Goal: Transaction & Acquisition: Purchase product/service

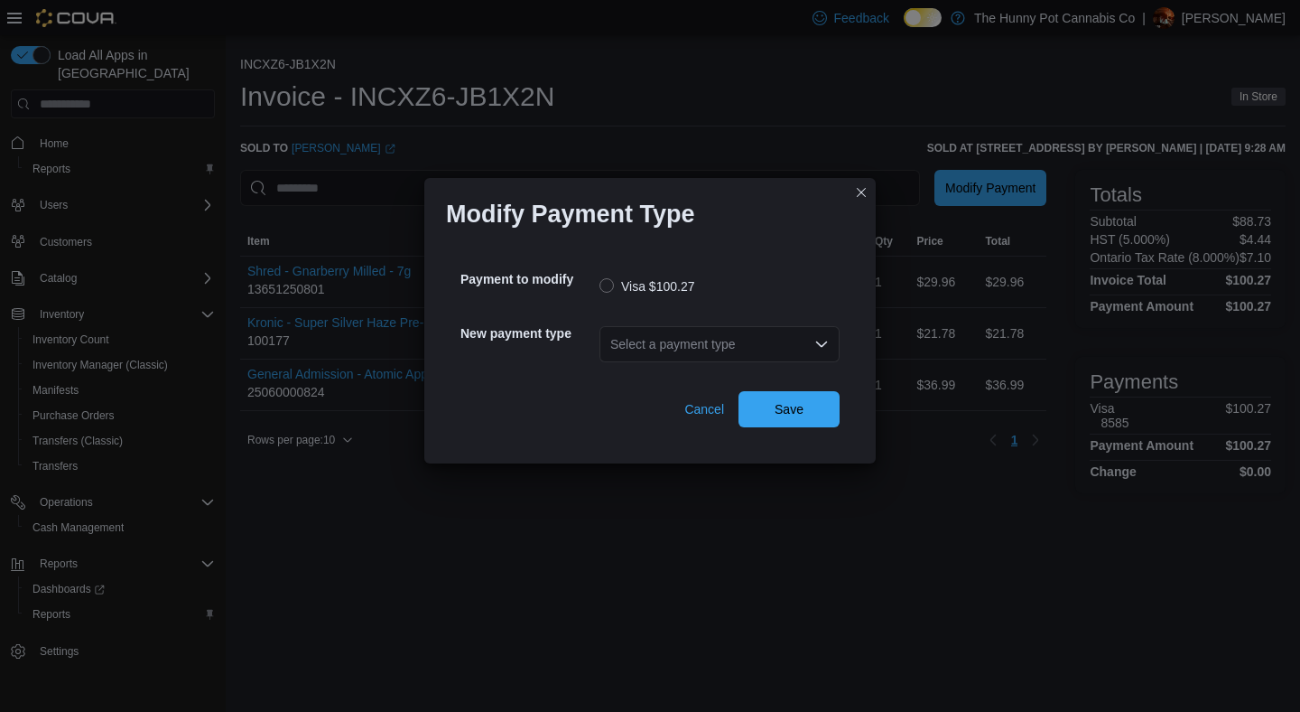
click at [726, 337] on div "Select a payment type" at bounding box center [720, 344] width 240 height 36
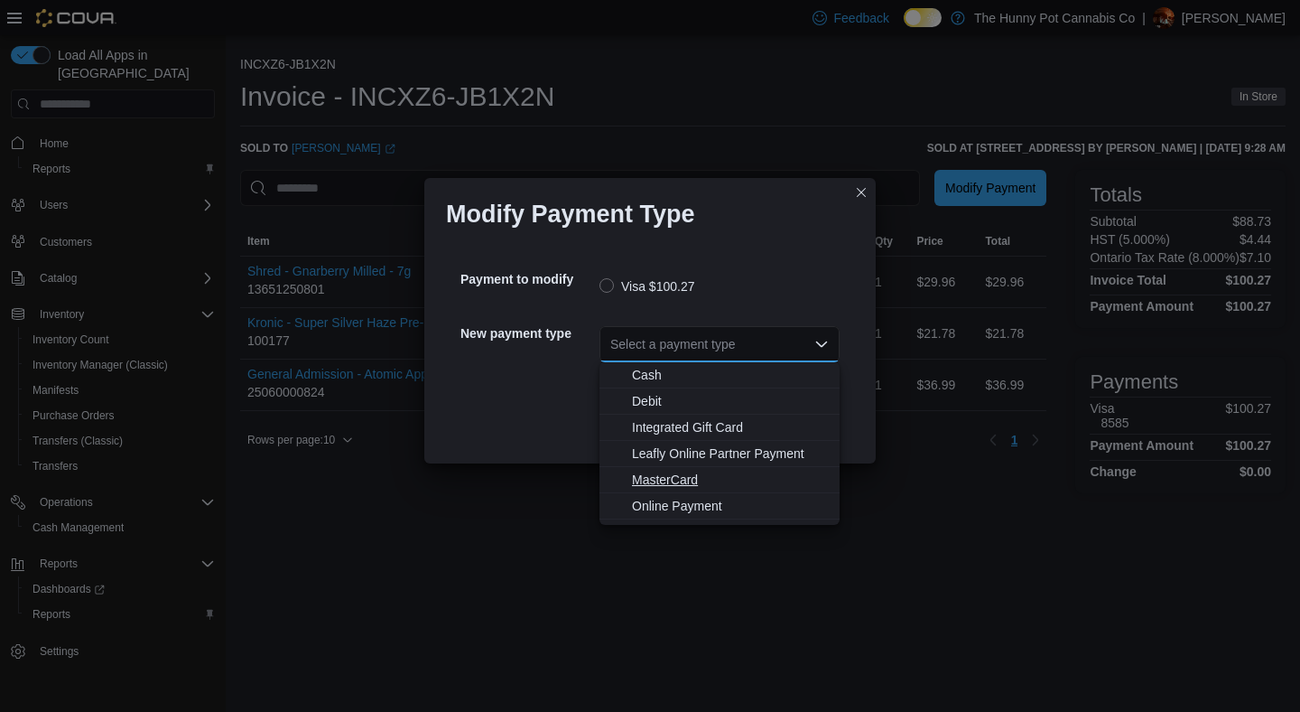
click at [671, 473] on span "MasterCard" at bounding box center [730, 479] width 197 height 18
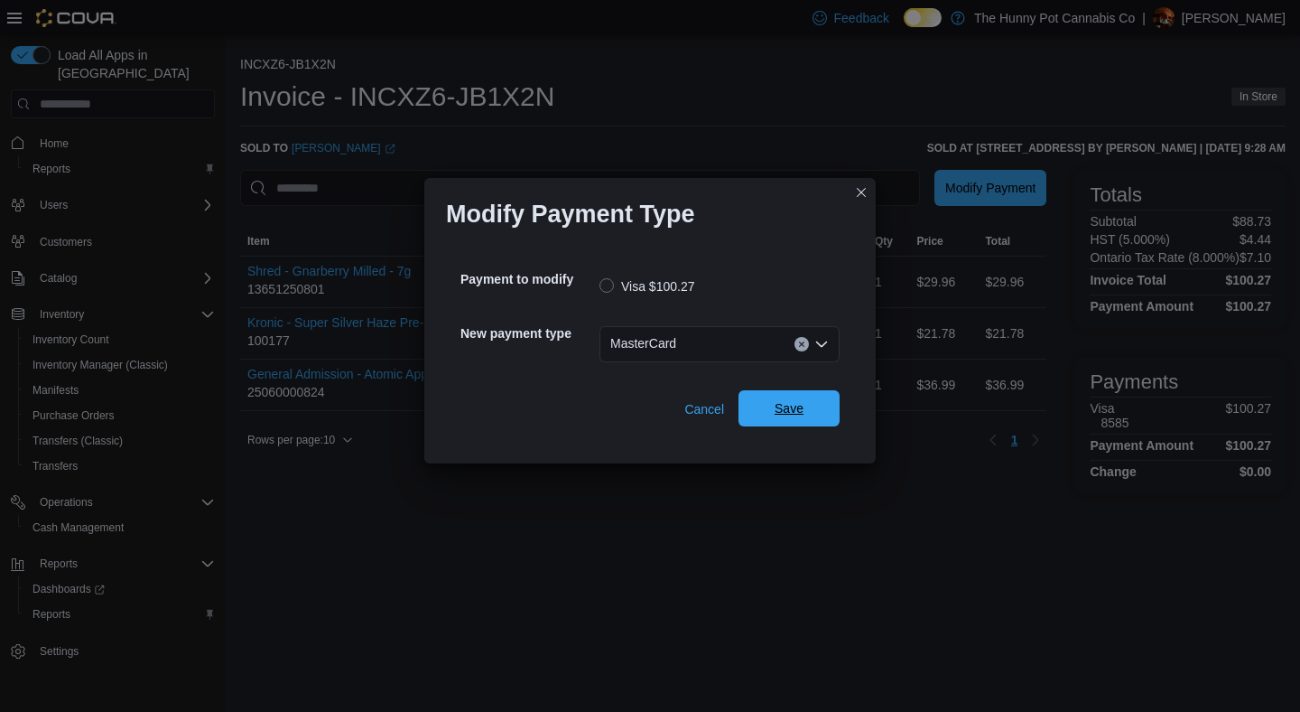
click at [784, 420] on span "Save" at bounding box center [788, 408] width 79 height 36
